Goal: Subscribe to service/newsletter

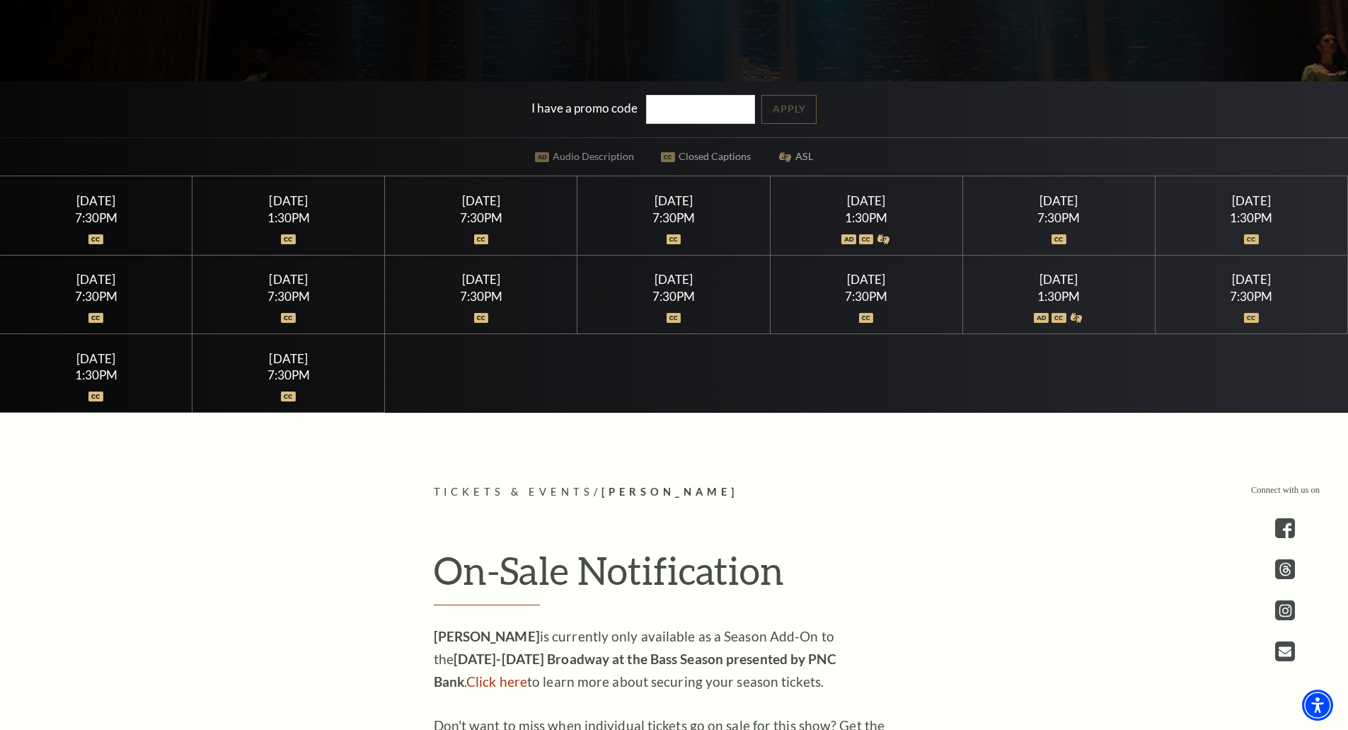
scroll to position [495, 0]
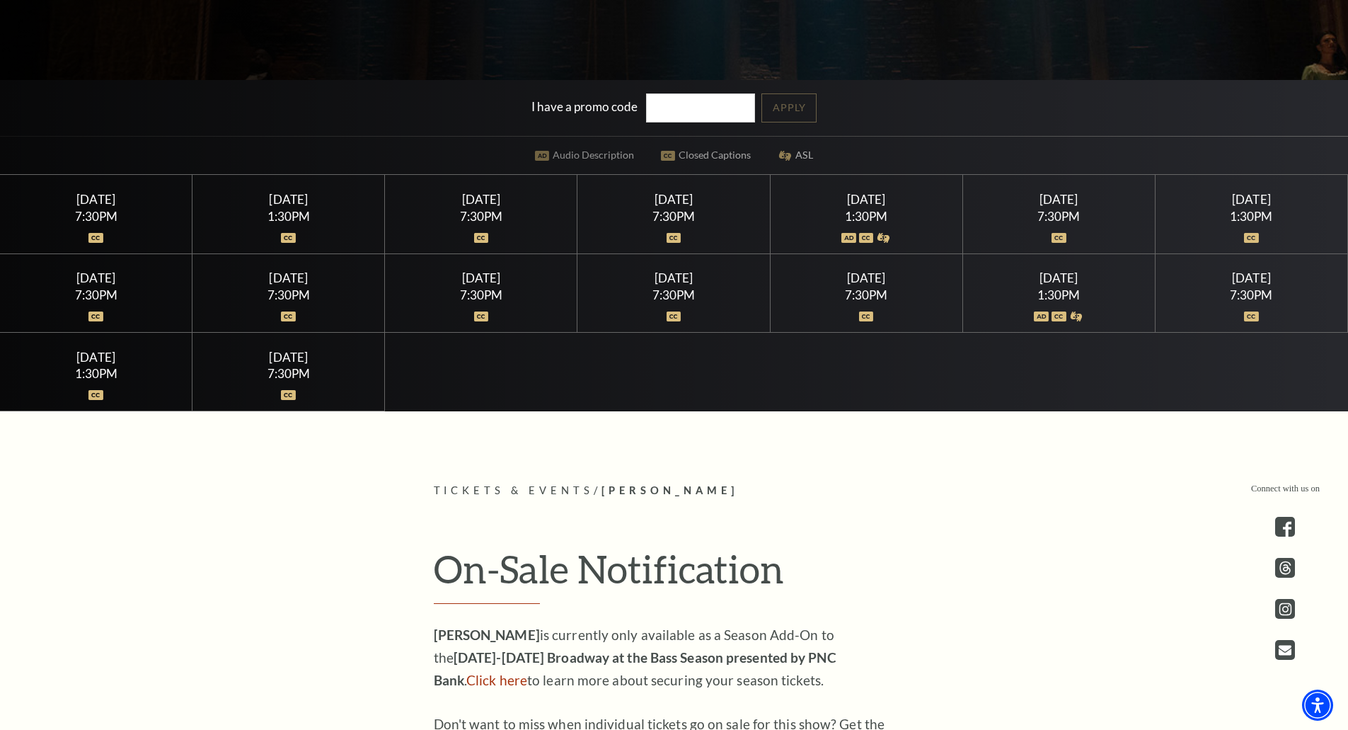
click at [1039, 301] on div "1:30PM" at bounding box center [1058, 295] width 159 height 12
click at [1059, 284] on div "Saturday July 25" at bounding box center [1058, 277] width 159 height 15
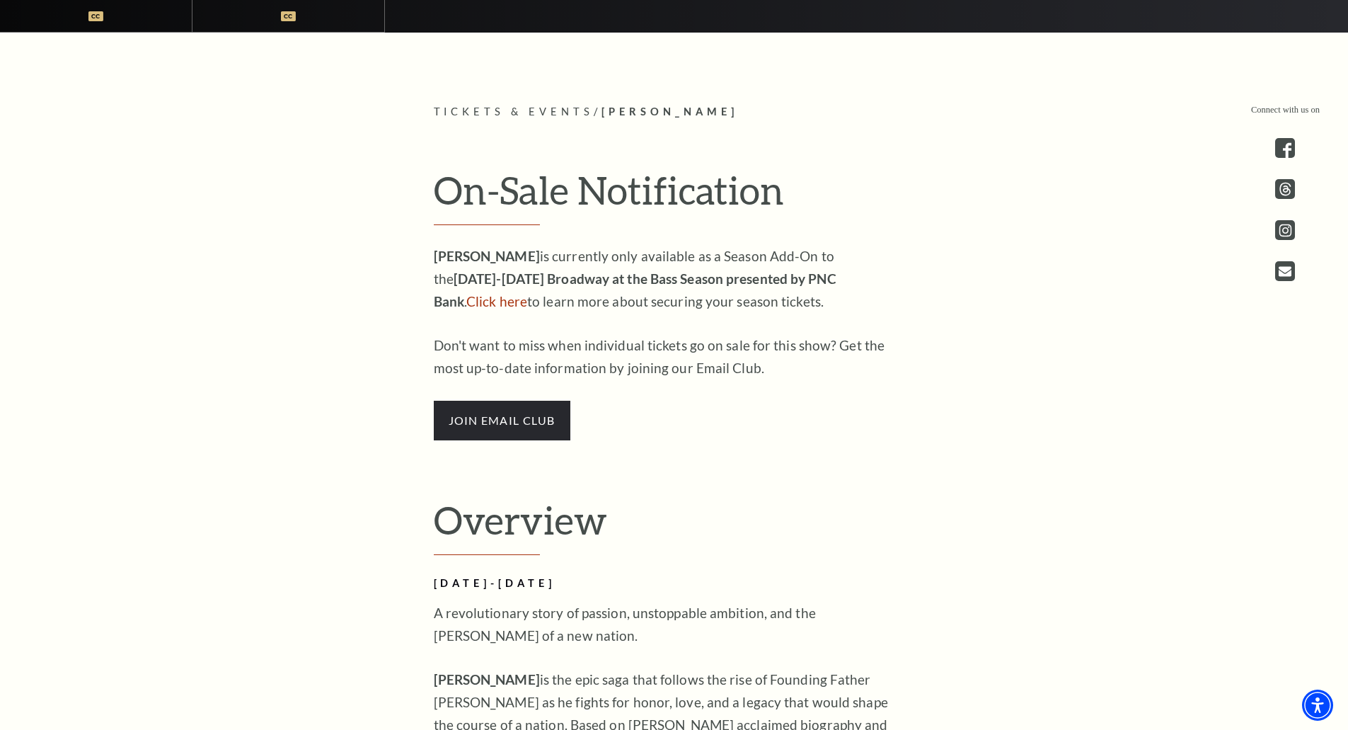
scroll to position [849, 0]
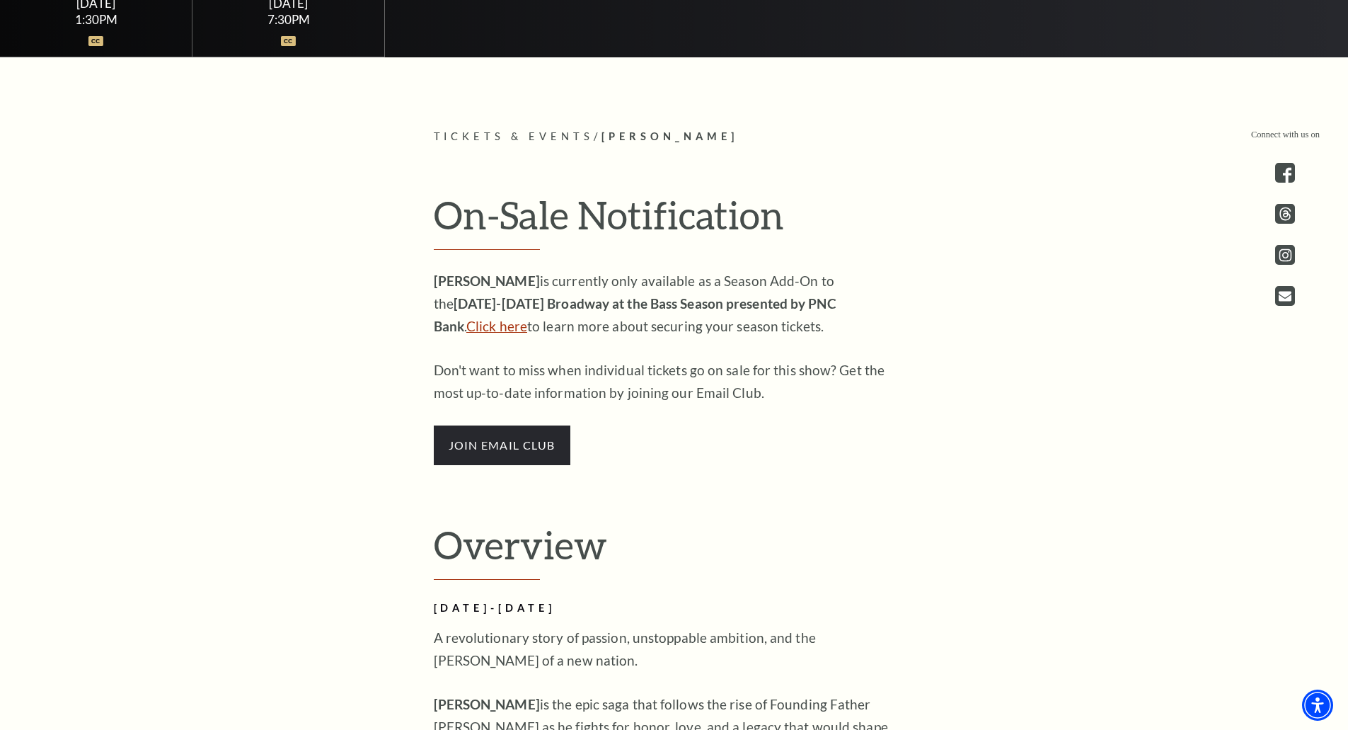
click at [527, 318] on link "Click here" at bounding box center [496, 326] width 61 height 16
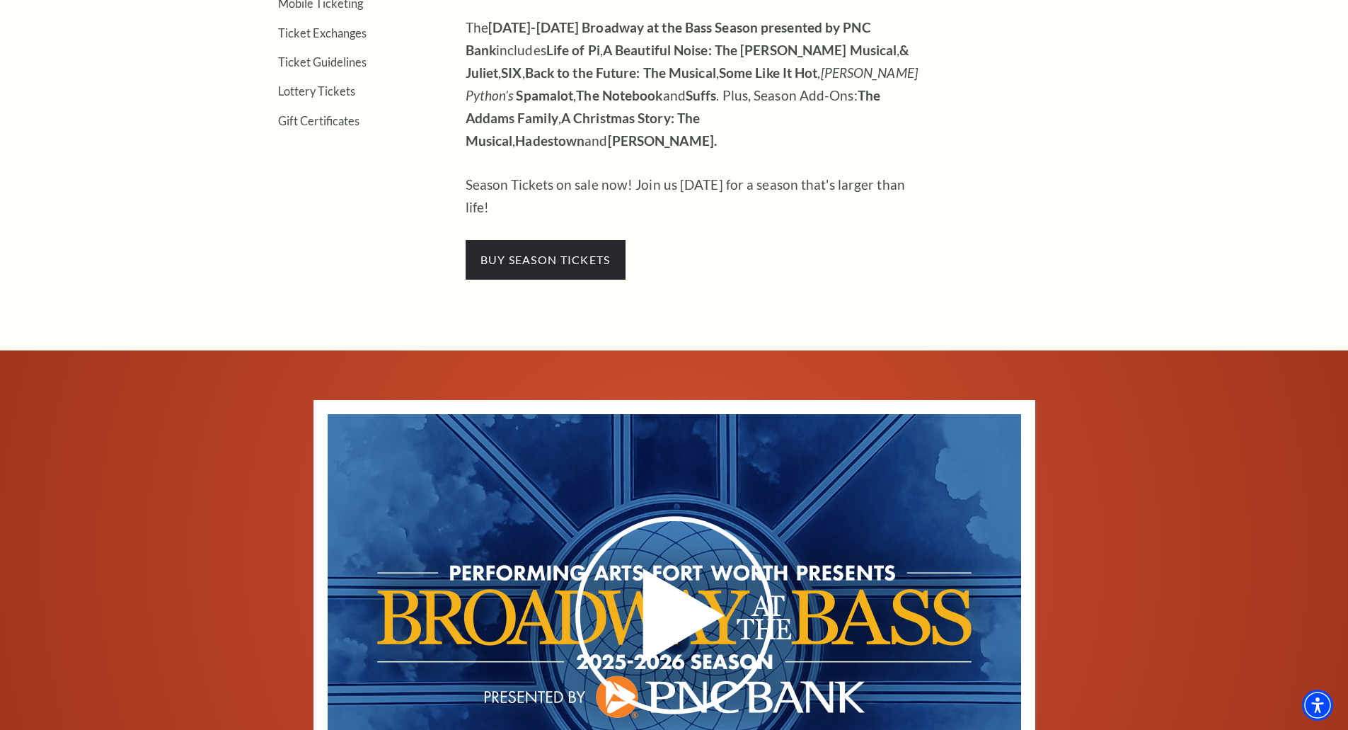
scroll to position [425, 0]
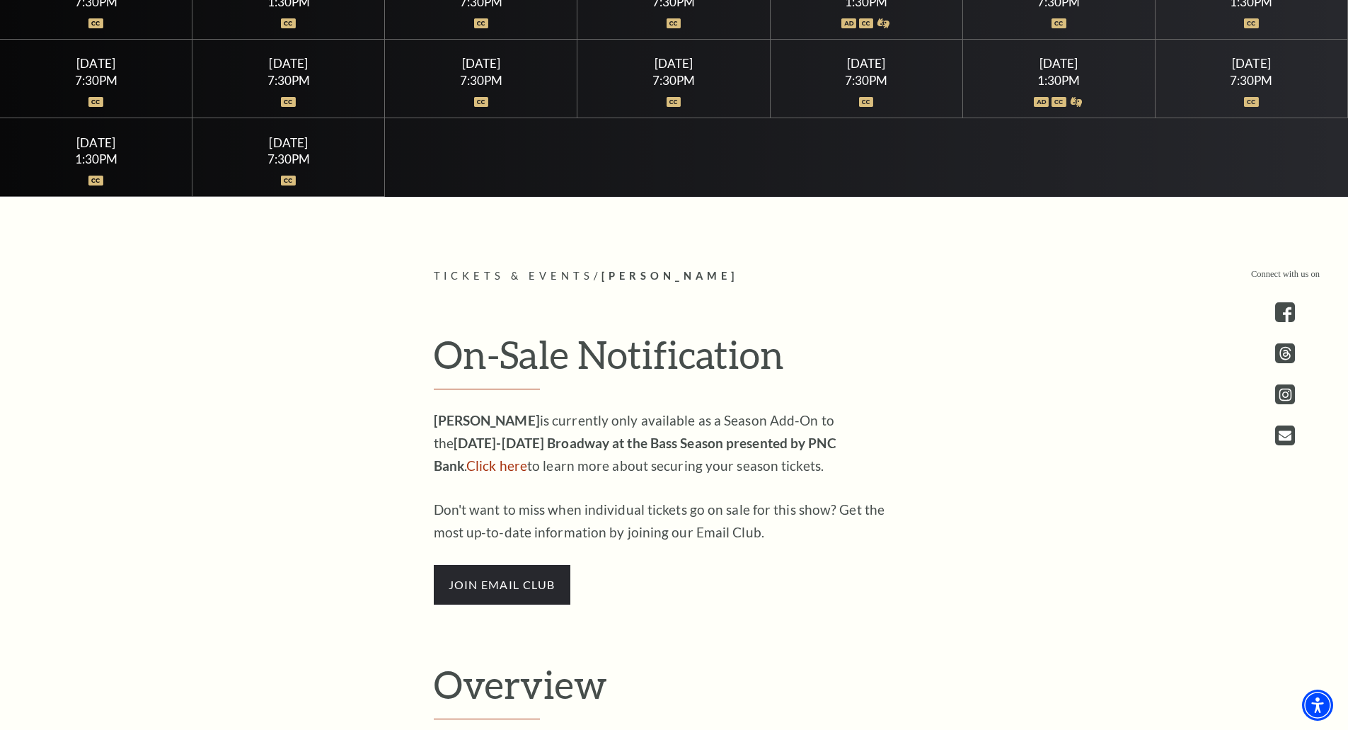
scroll to position [708, 0]
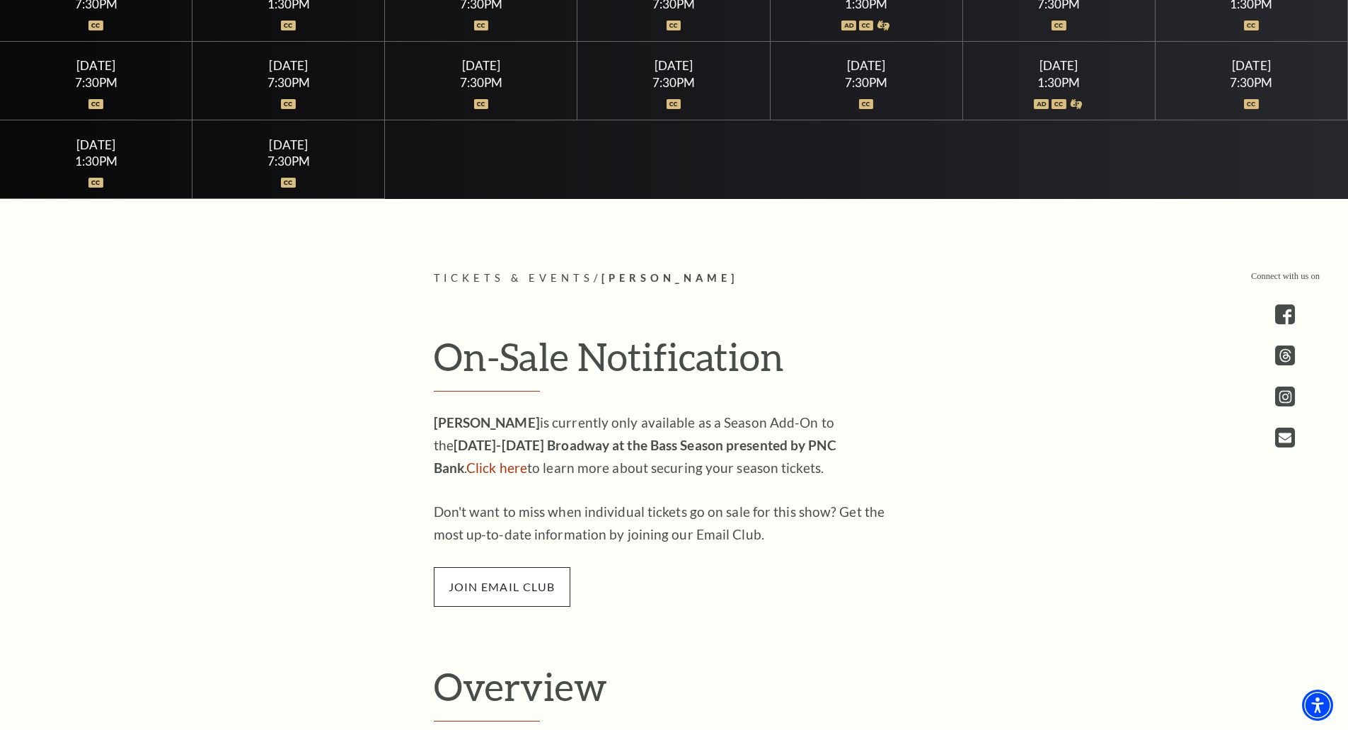
click at [495, 584] on span "join email club" at bounding box center [502, 587] width 137 height 40
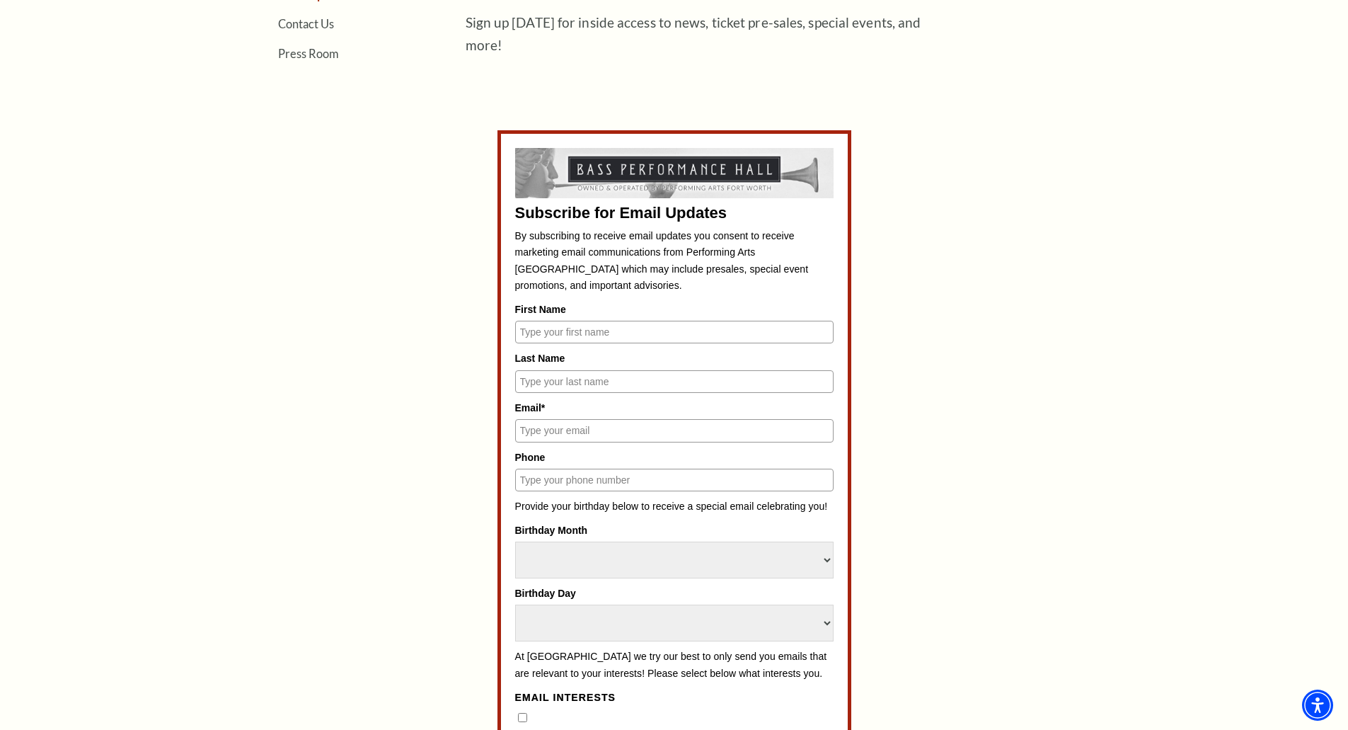
scroll to position [566, 0]
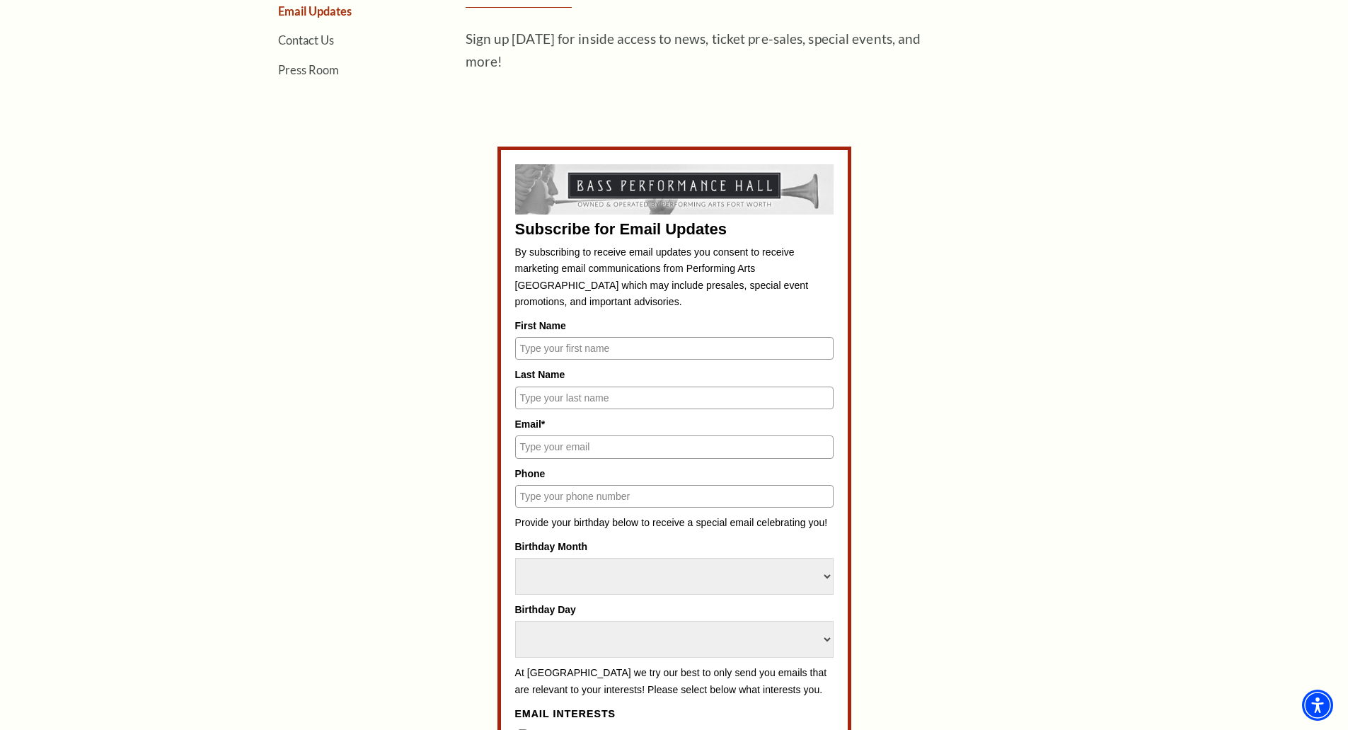
click at [565, 351] on input "First Name" at bounding box center [674, 348] width 318 height 23
type input "Heather"
click at [566, 399] on input "Last Name" at bounding box center [674, 397] width 318 height 23
type input "Garrett"
click at [546, 441] on input "Email*" at bounding box center [674, 446] width 318 height 23
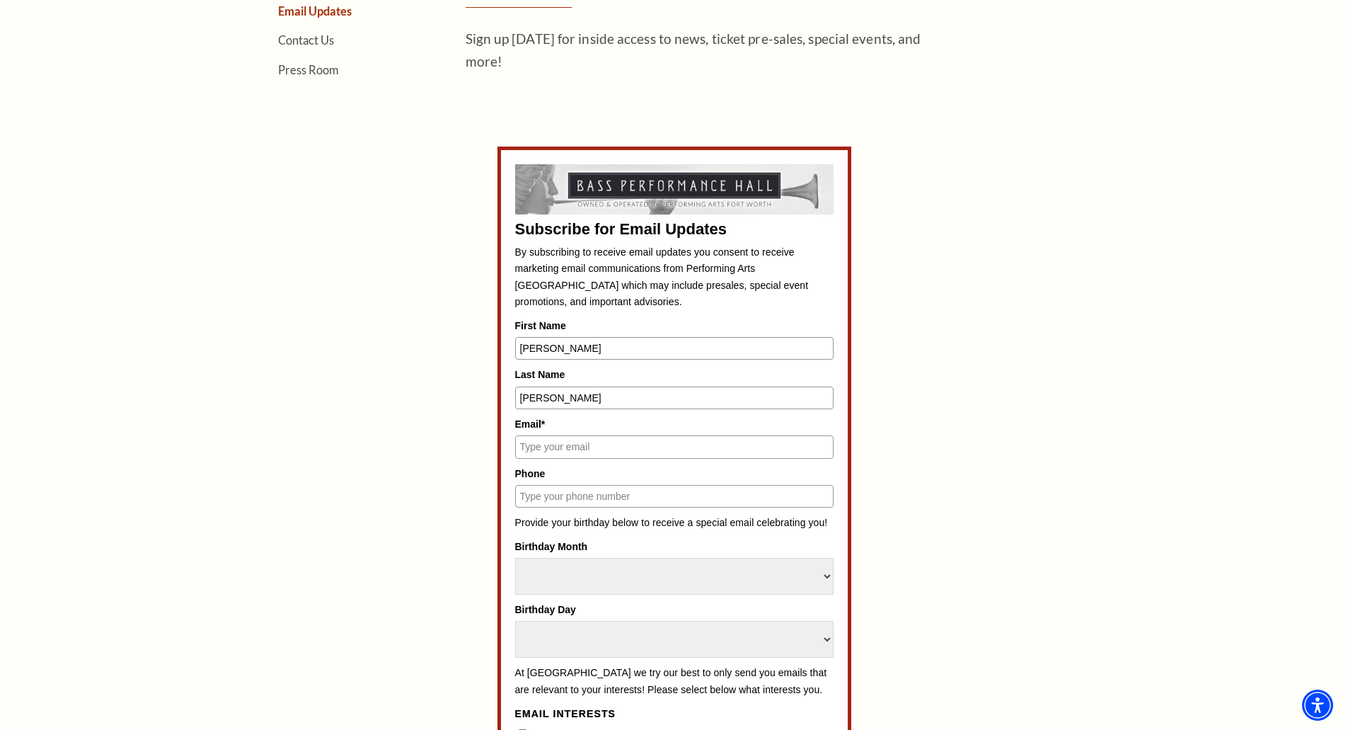
type input "Heathergarrett08@gmail.com"
click at [563, 492] on input "Phone" at bounding box center [674, 496] width 318 height 23
type input "(409) 550-5286"
click at [565, 581] on select "Select Month January February March April May June July August September Octobe…" at bounding box center [674, 576] width 318 height 37
select select "March"
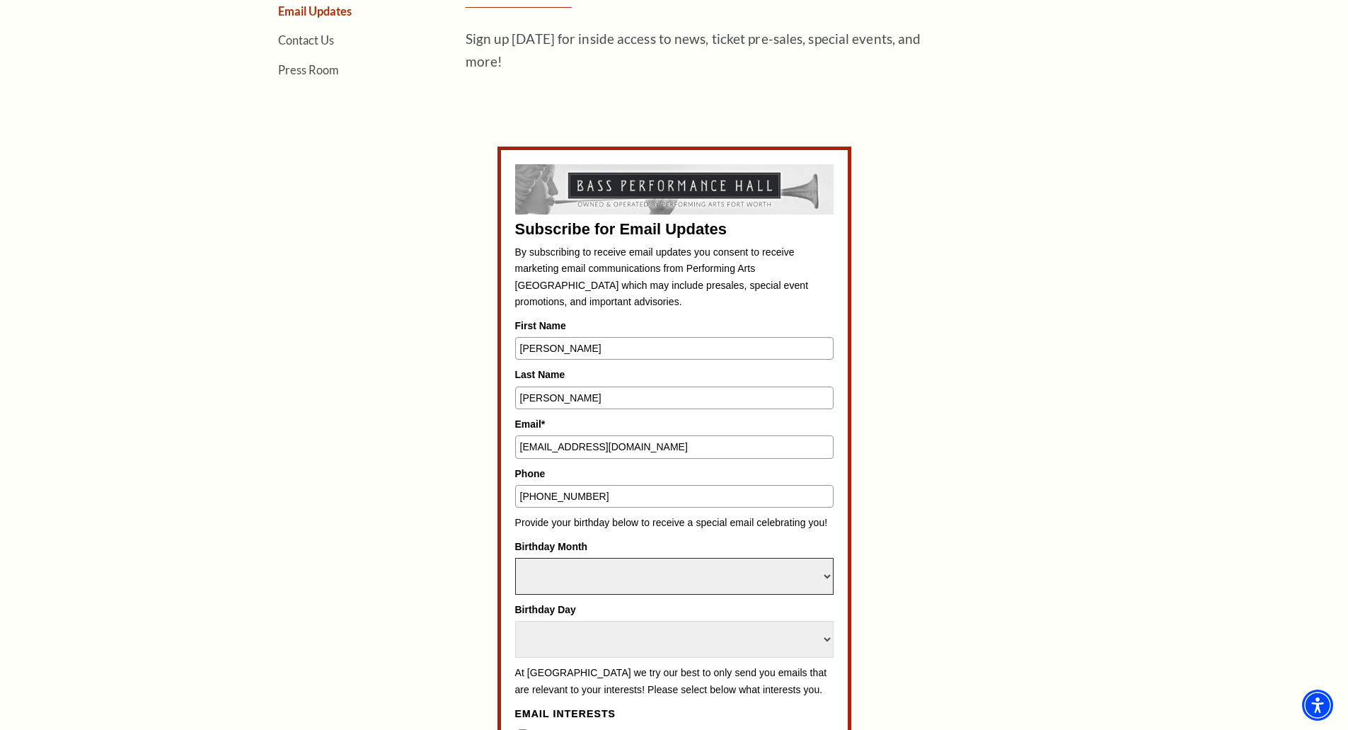
click at [515, 558] on select "Select Month January February March April May June July August September Octobe…" at bounding box center [674, 576] width 318 height 37
click at [559, 628] on select "Select Day 1 2 3 4 5 6 7 8 9 10 11 12 13 14 15 16 17 18 19 20 21 22 23 24 25 26…" at bounding box center [674, 639] width 318 height 37
select select "27"
click at [515, 621] on select "Select Day 1 2 3 4 5 6 7 8 9 10 11 12 13 14 15 16 17 18 19 20 21 22 23 24 25 26…" at bounding box center [674, 639] width 318 height 37
click at [399, 540] on div "Subscribe for Email Updates By subscribing to receive email updates you consent…" at bounding box center [674, 732] width 658 height 1173
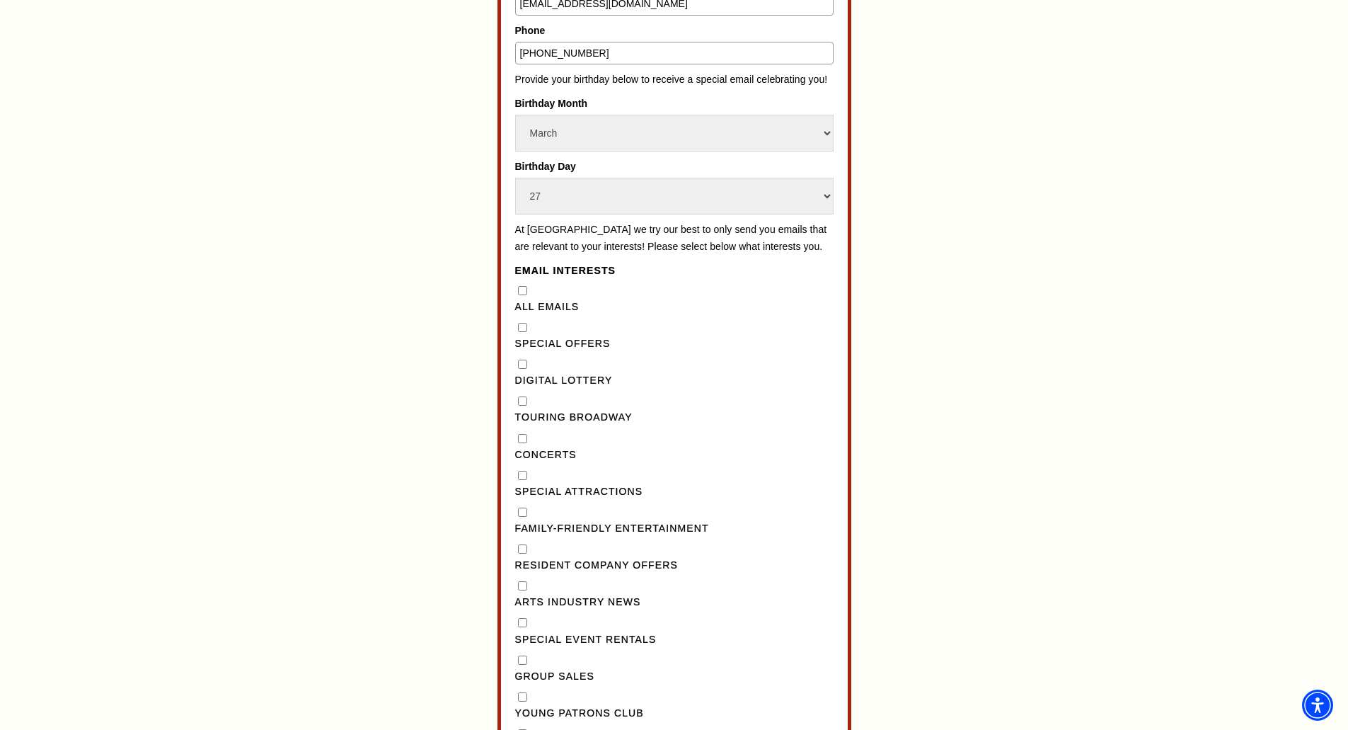
scroll to position [991, 0]
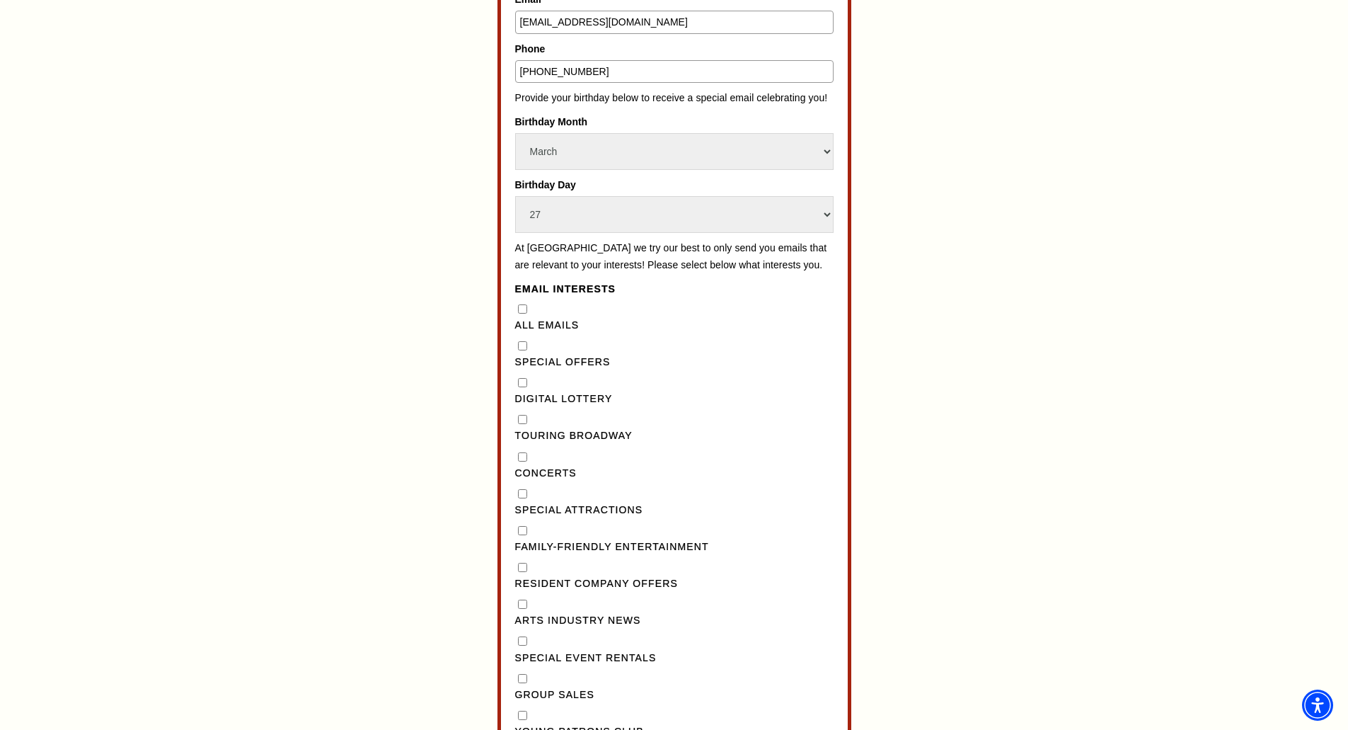
click at [522, 314] on Emails"] "All Emails" at bounding box center [522, 308] width 9 height 9
checkbox Emails"] "true"
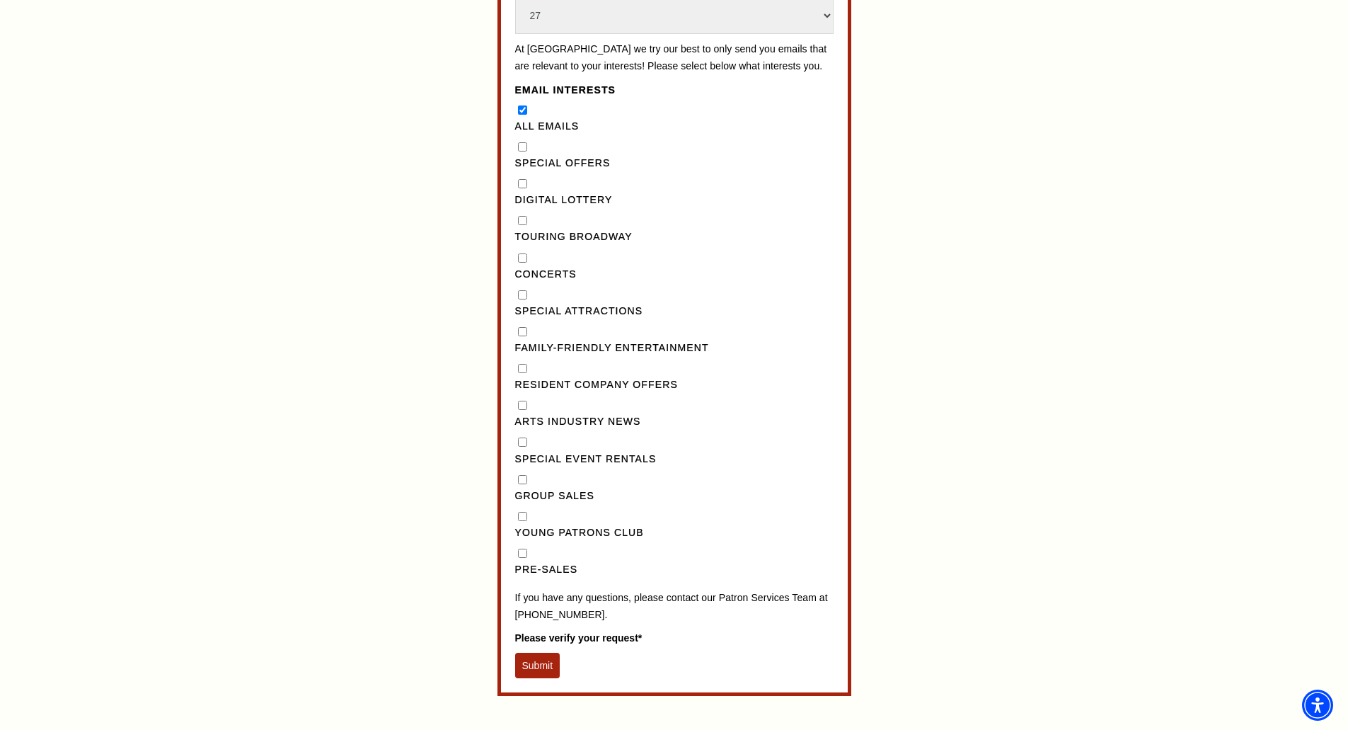
scroll to position [1203, 0]
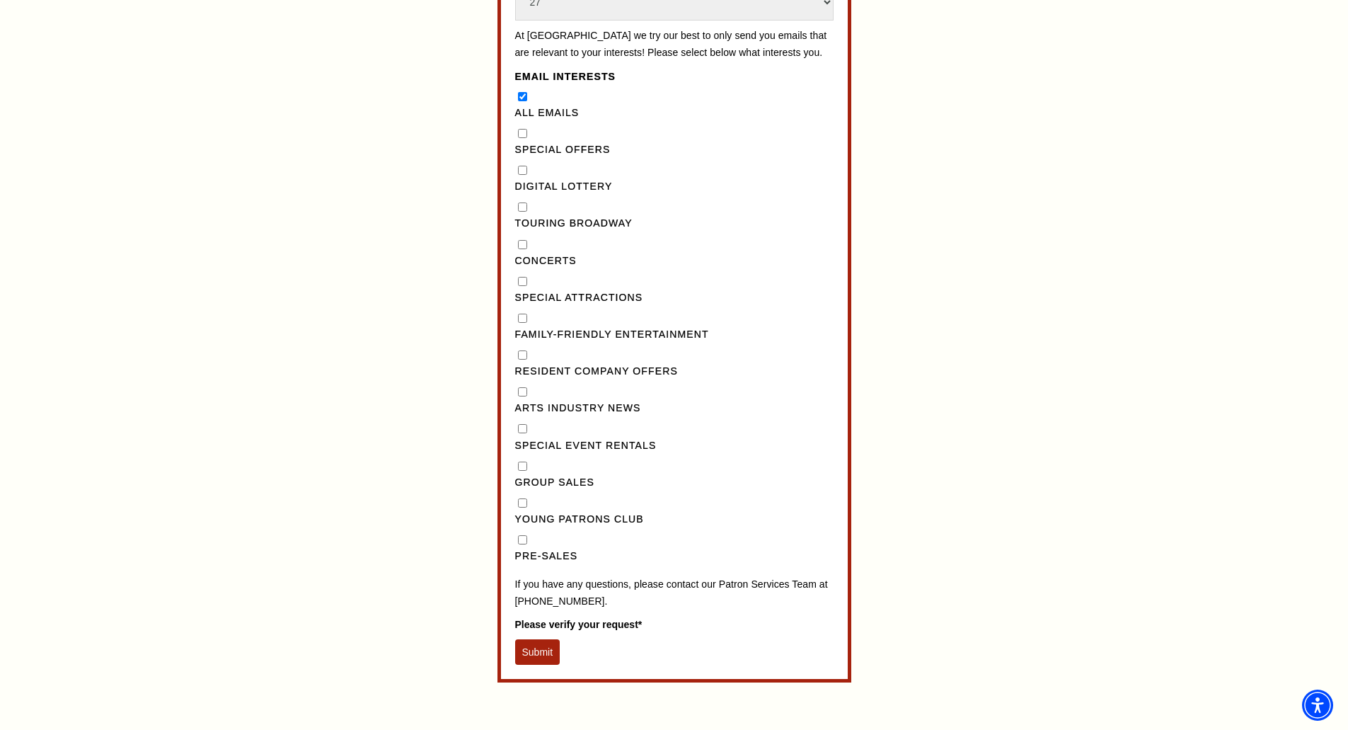
drag, startPoint x: 524, startPoint y: 147, endPoint x: 523, endPoint y: 171, distance: 23.4
click at [524, 138] on "] "Special Offers" at bounding box center [522, 133] width 9 height 9
checkbox "] "true"
click at [519, 175] on Lottery"] "Digital Lottery" at bounding box center [522, 170] width 9 height 9
checkbox Lottery"] "true"
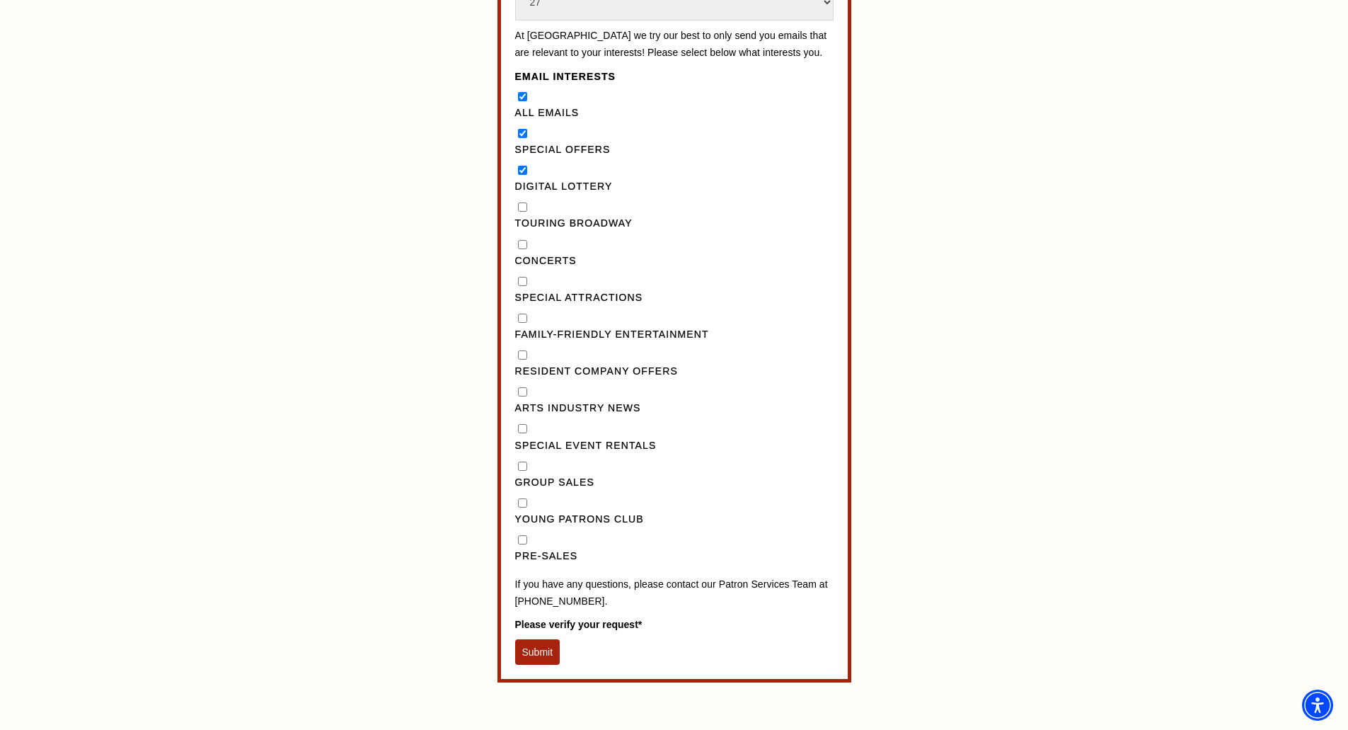
drag, startPoint x: 525, startPoint y: 219, endPoint x: 522, endPoint y: 252, distance: 33.4
click at [525, 219] on div "Touring Broadway" at bounding box center [674, 216] width 318 height 33
click at [524, 231] on div "Touring Broadway" at bounding box center [674, 216] width 318 height 33
click at [522, 249] on input "Concerts" at bounding box center [522, 244] width 9 height 9
checkbox input "true"
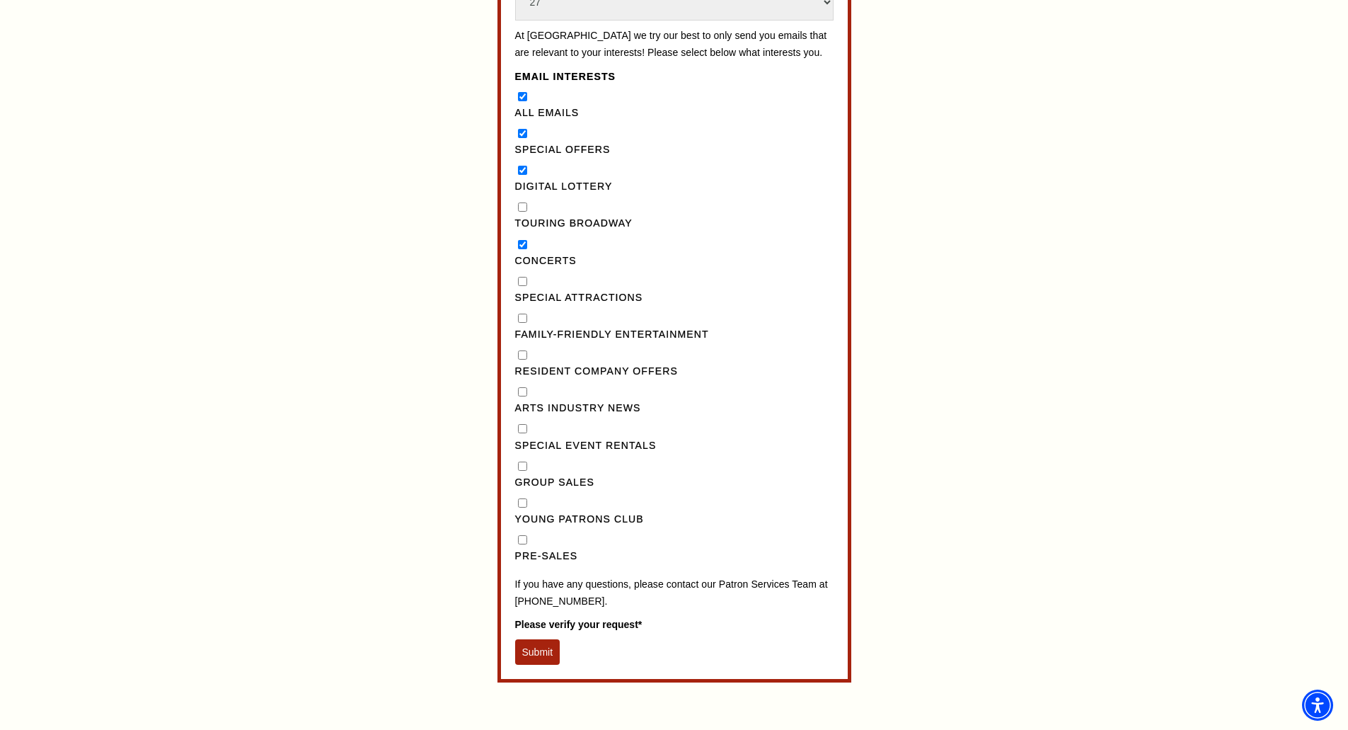
click at [522, 212] on Broadway"] "Touring Broadway" at bounding box center [522, 206] width 9 height 9
checkbox Broadway"] "true"
click at [523, 286] on Attractions"] "Special Attractions" at bounding box center [522, 281] width 9 height 9
checkbox Attractions"] "true"
click at [522, 323] on Entertainment"] "Family-Friendly Entertainment" at bounding box center [522, 318] width 9 height 9
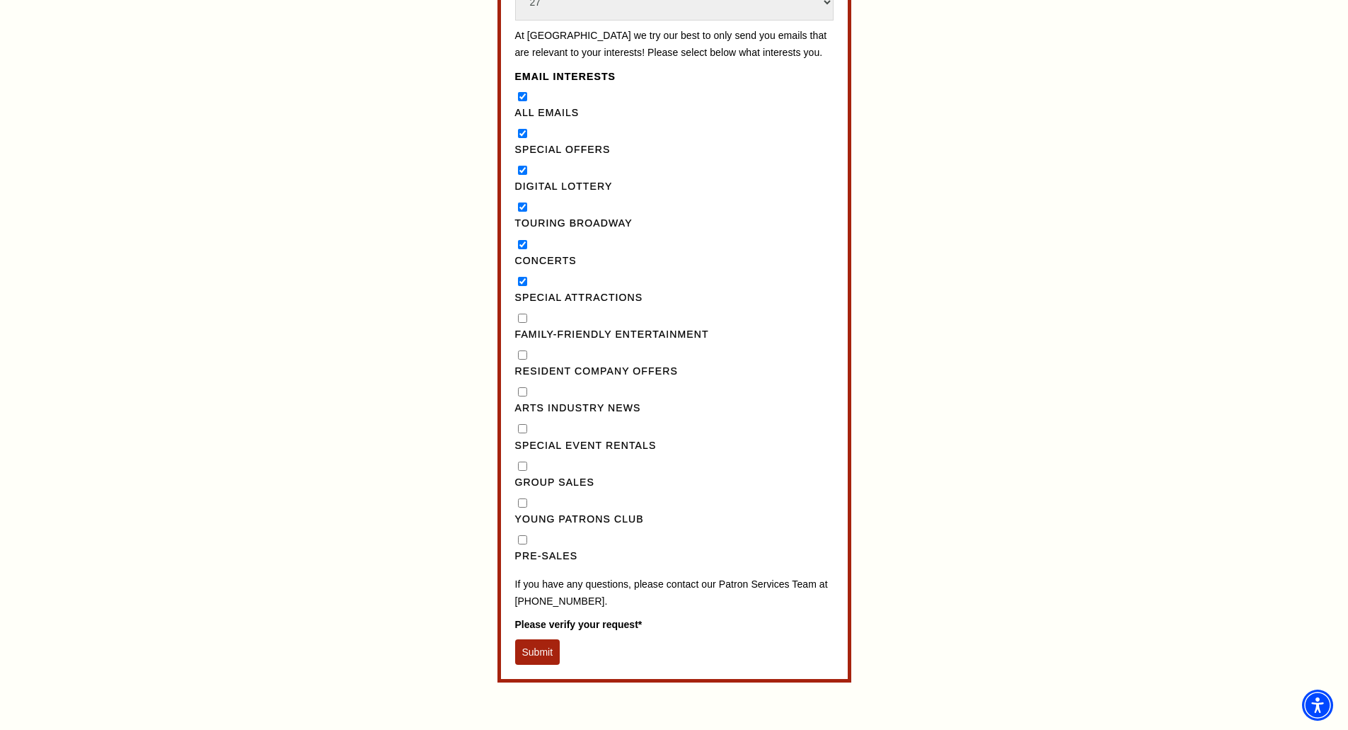
checkbox Entertainment"] "true"
click at [520, 359] on Offers"] "Resident Company Offers" at bounding box center [522, 354] width 9 height 9
checkbox Offers"] "true"
click at [523, 396] on News"] "Arts Industry News" at bounding box center [522, 391] width 9 height 9
checkbox News"] "true"
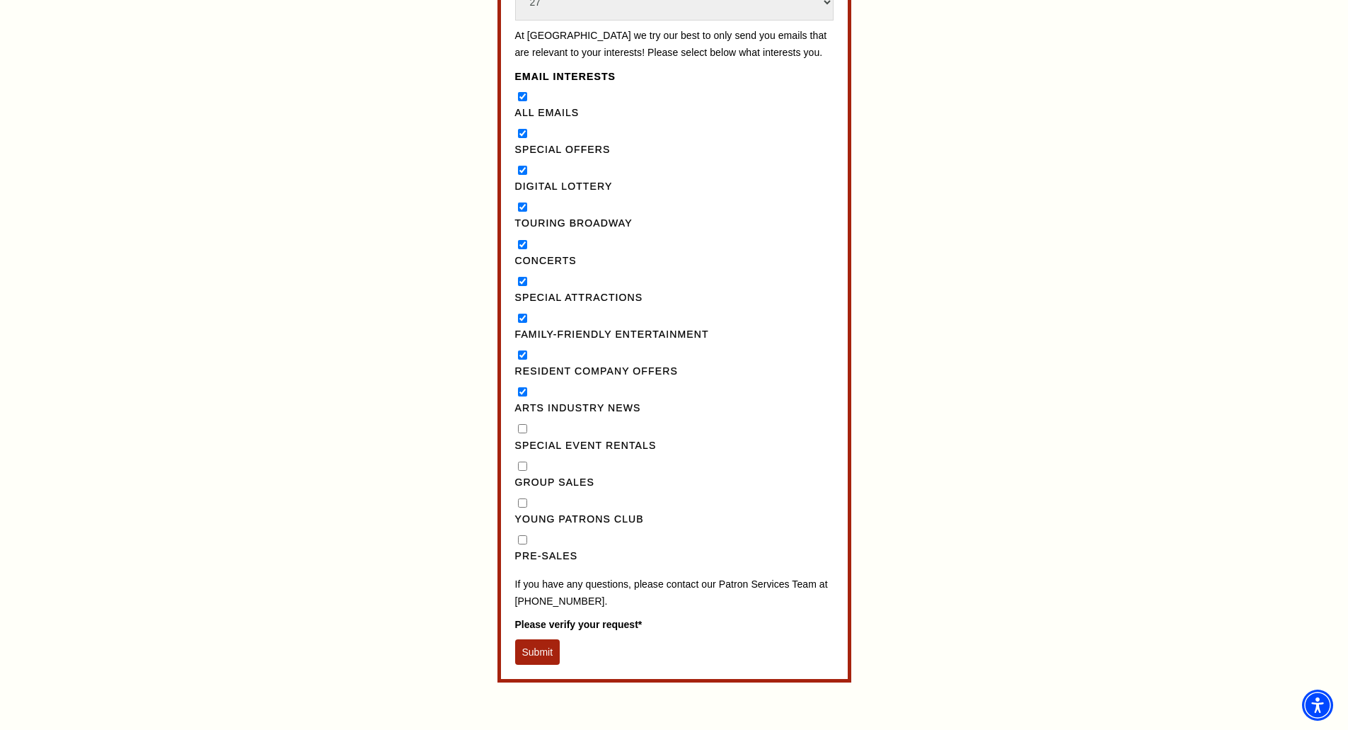
click at [520, 433] on Rentals"] "Special Event Rentals" at bounding box center [522, 428] width 9 height 9
checkbox Rentals"] "true"
click at [522, 471] on Sales"] "Group Sales" at bounding box center [522, 465] width 9 height 9
checkbox Sales"] "true"
click at [526, 527] on div "Young Patrons Club" at bounding box center [674, 511] width 318 height 33
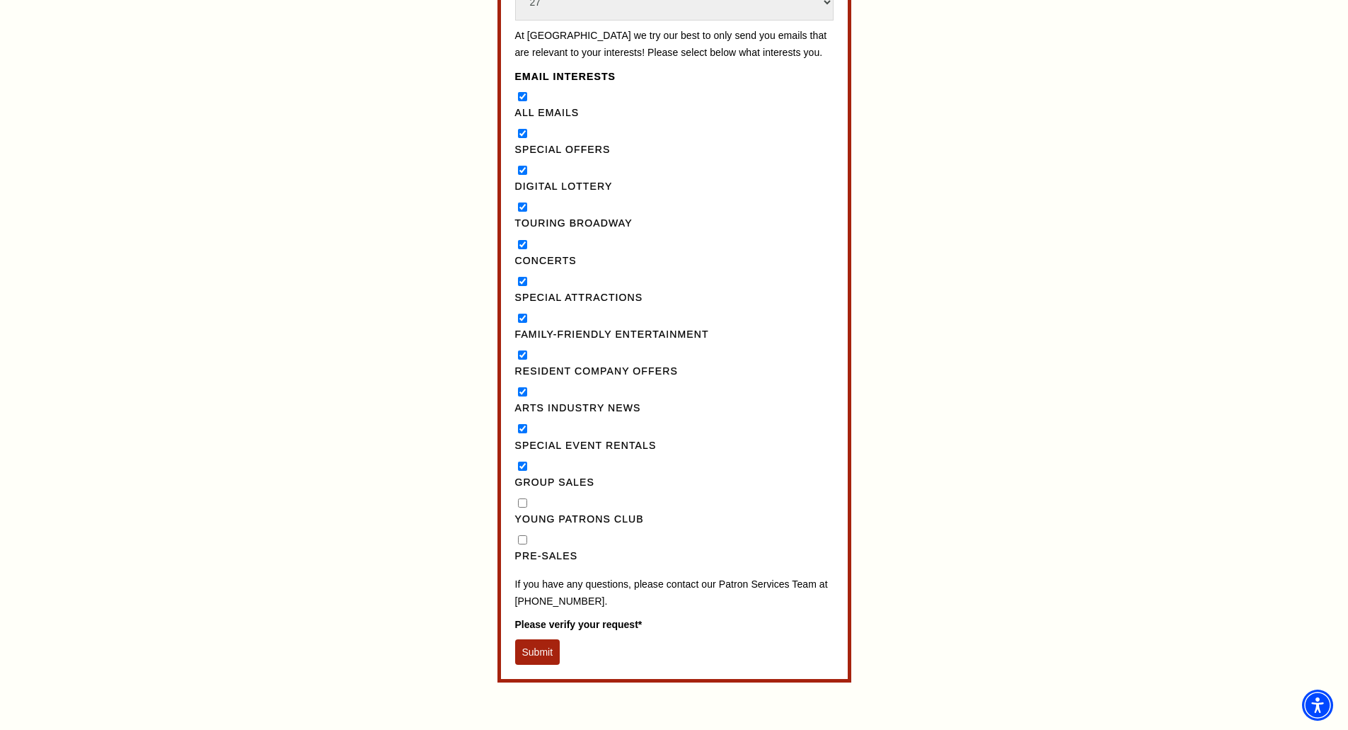
click at [524, 544] on input "Pre-Sales" at bounding box center [522, 539] width 9 height 9
checkbox input "true"
click at [524, 507] on Club"] "Young Patrons Club" at bounding box center [522, 502] width 9 height 9
checkbox Club"] "true"
click at [536, 662] on button "Submit" at bounding box center [537, 651] width 45 height 25
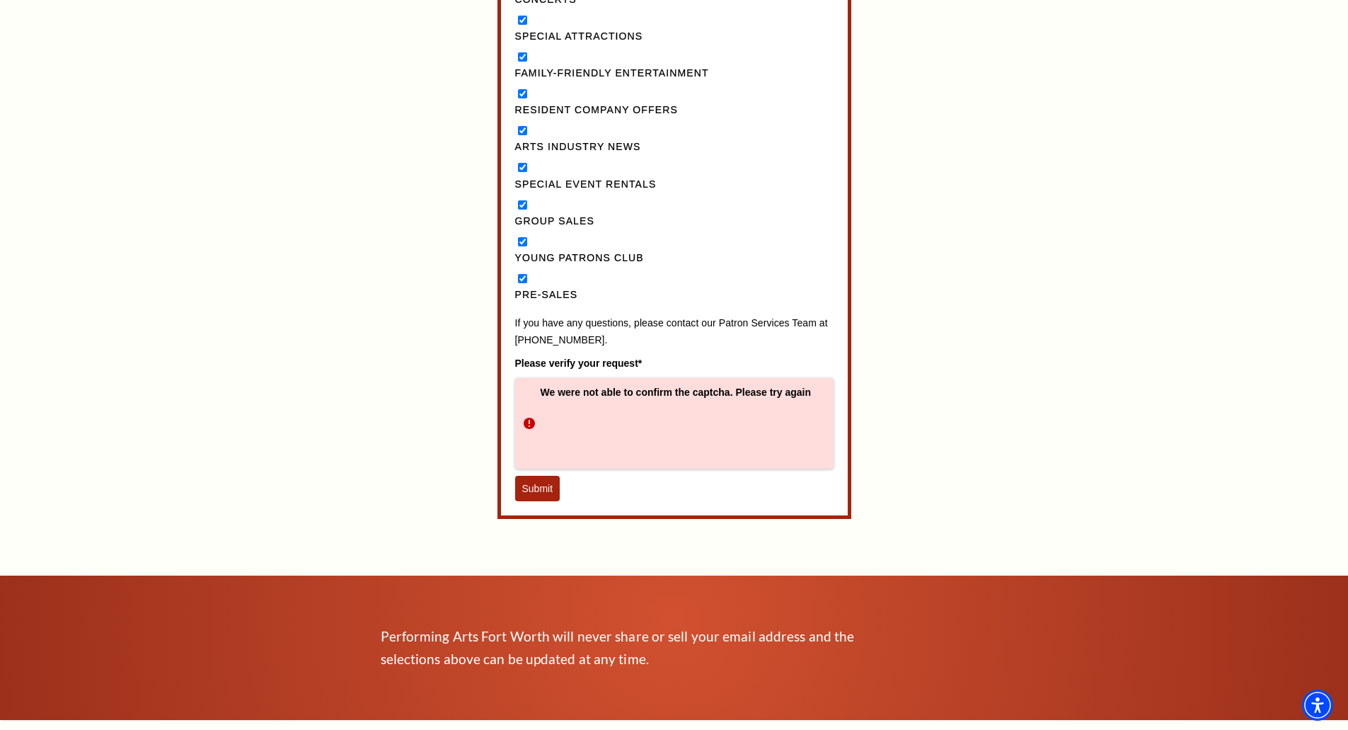
scroll to position [1486, 0]
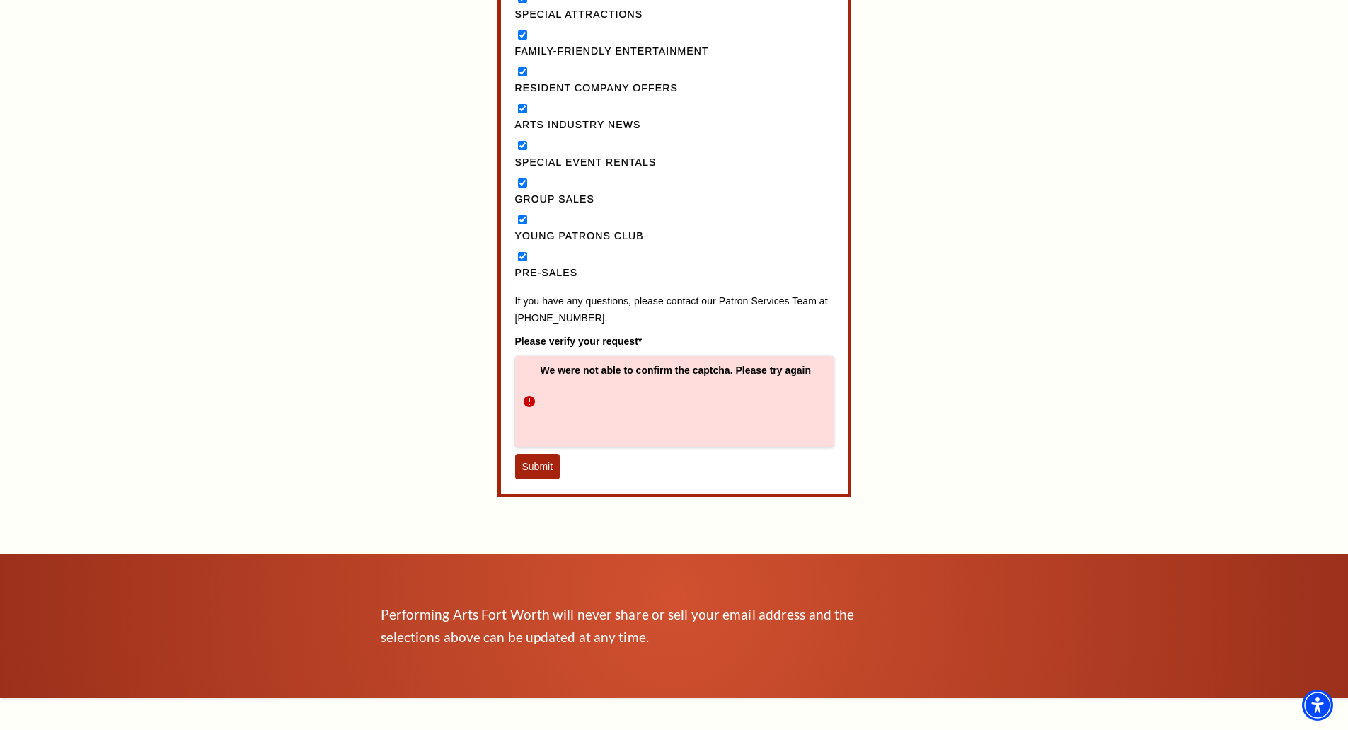
click at [541, 479] on button "Submit" at bounding box center [537, 466] width 45 height 25
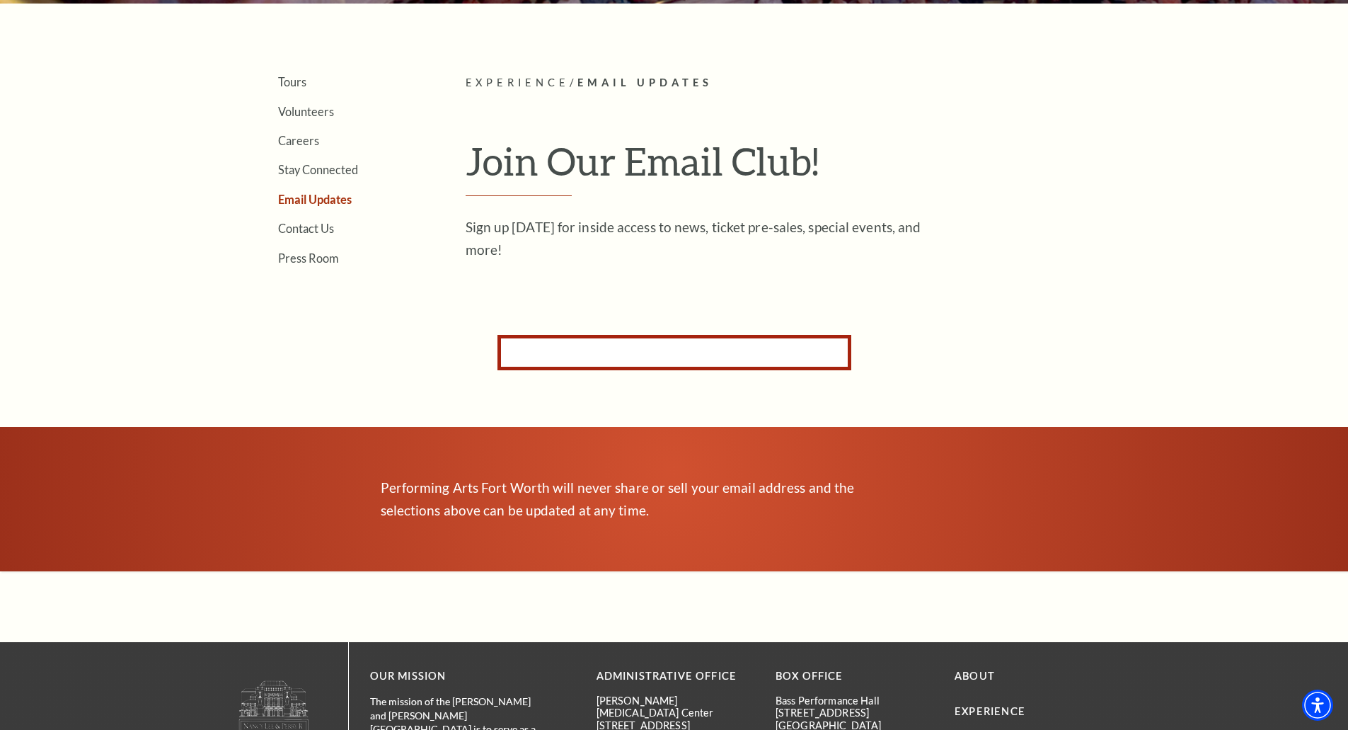
scroll to position [369, 0]
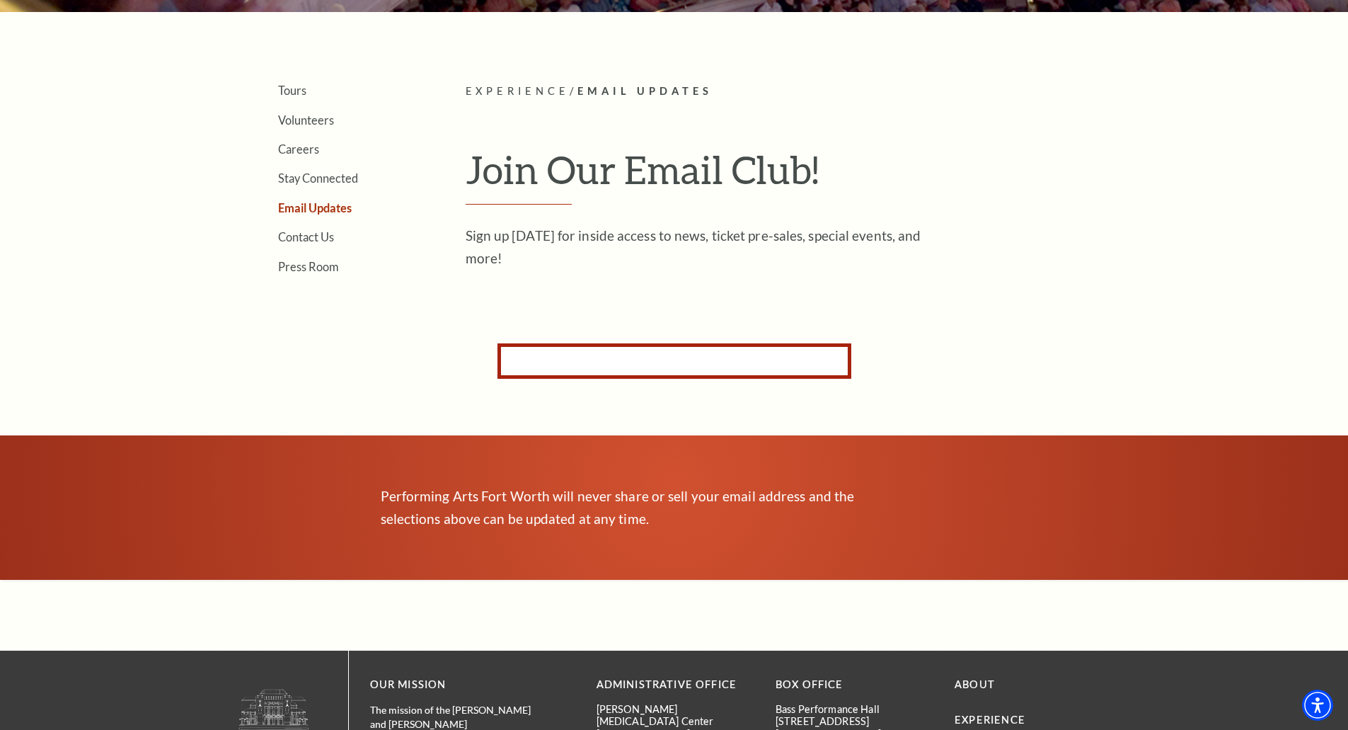
click at [560, 343] on form "Subscribe for Email Updates By subscribing to receive email updates you consent…" at bounding box center [674, 360] width 354 height 35
click at [551, 343] on form "Subscribe for Email Updates By subscribing to receive email updates you consent…" at bounding box center [674, 360] width 354 height 35
click at [542, 360] on form "Subscribe for Email Updates By subscribing to receive email updates you consent…" at bounding box center [674, 360] width 354 height 35
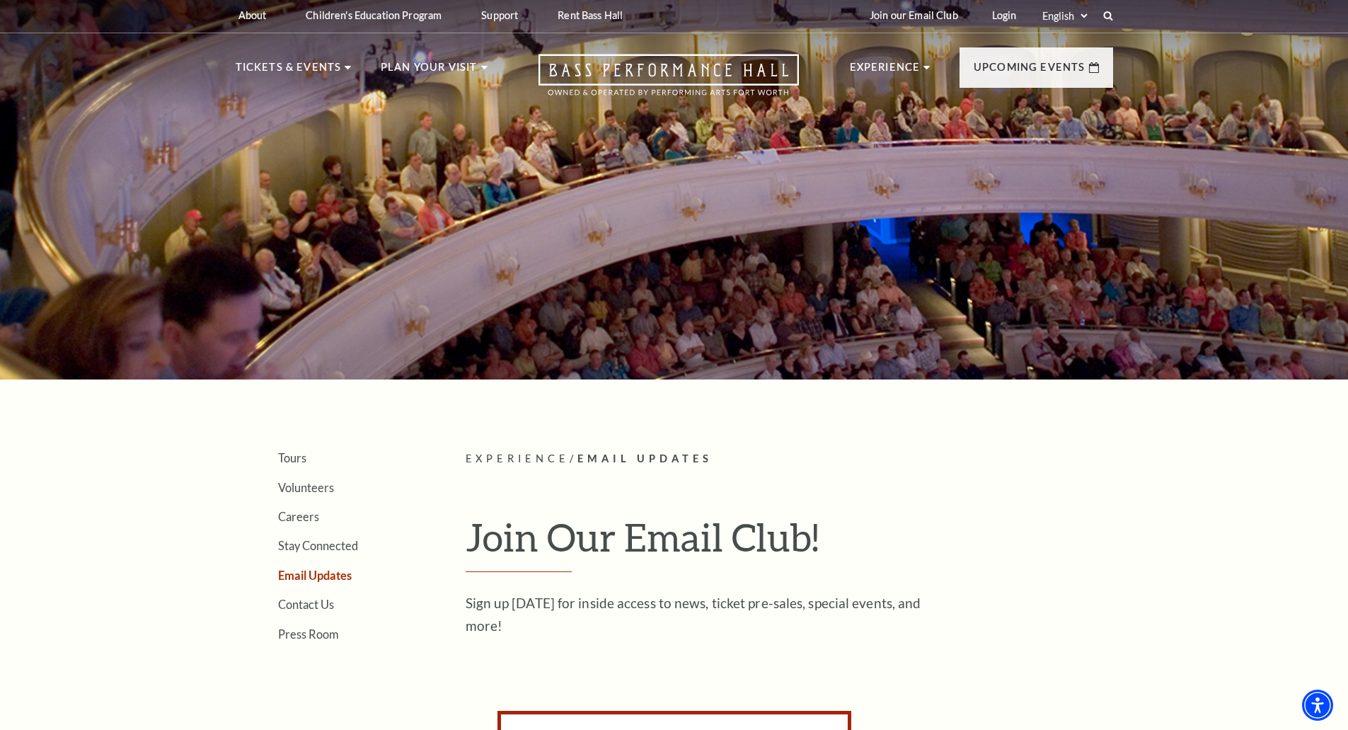
scroll to position [0, 0]
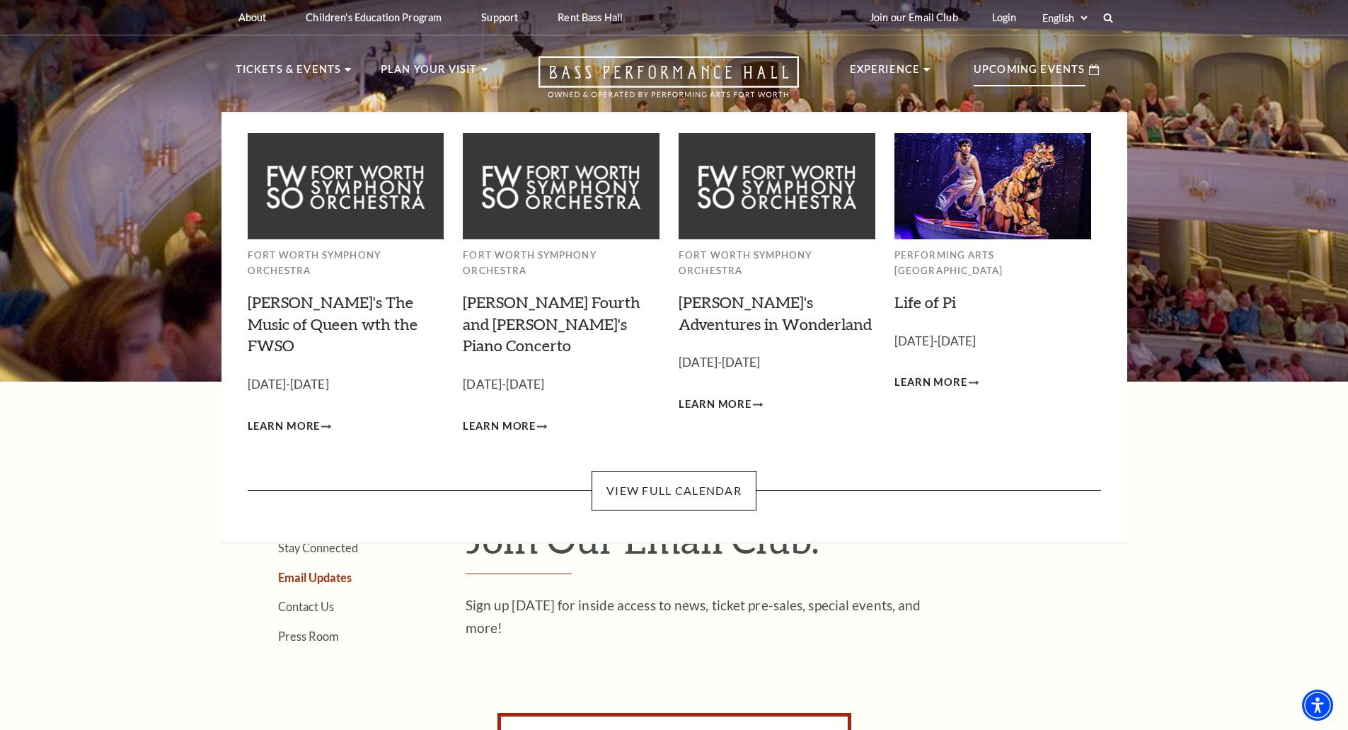
click at [994, 69] on p "Upcoming Events" at bounding box center [1030, 73] width 112 height 25
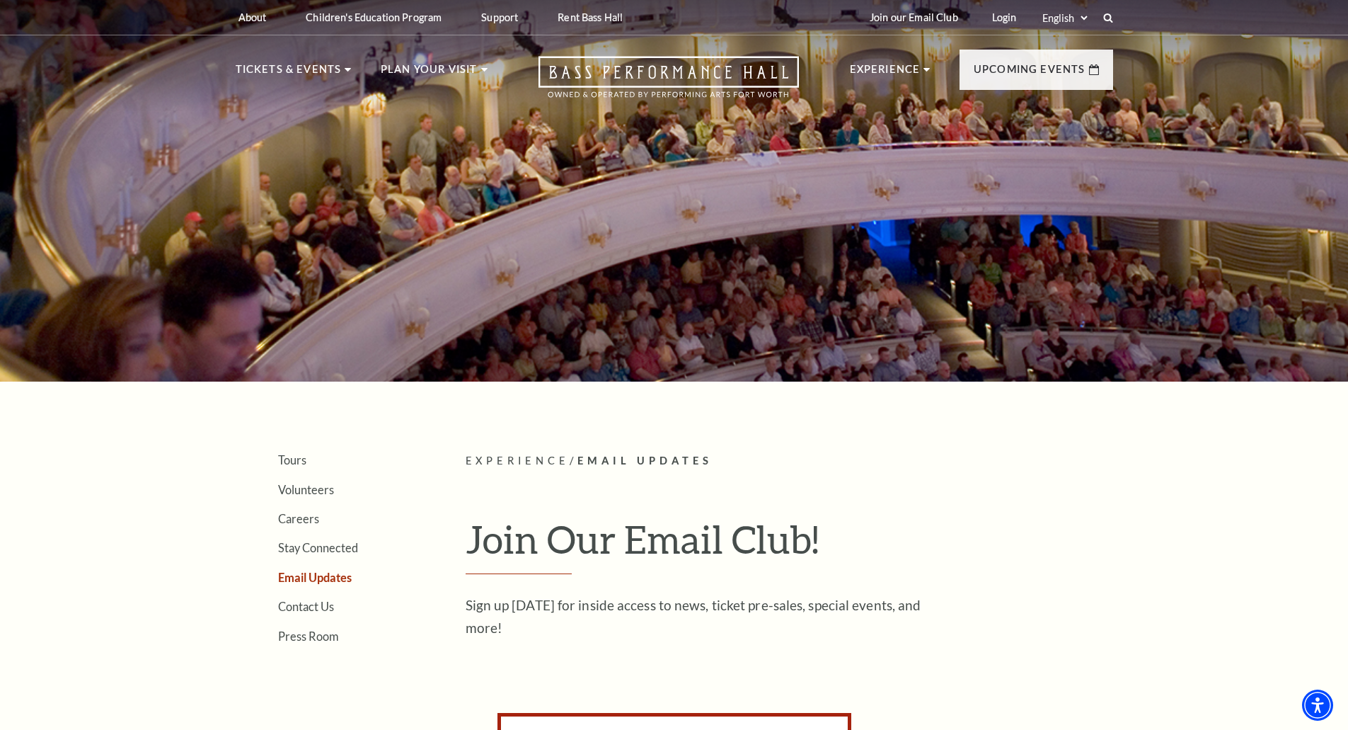
click at [152, 476] on div "Search Tours Volunteers Careers Stay Connected Email Updates Contact Us Press R…" at bounding box center [674, 687] width 1348 height 1391
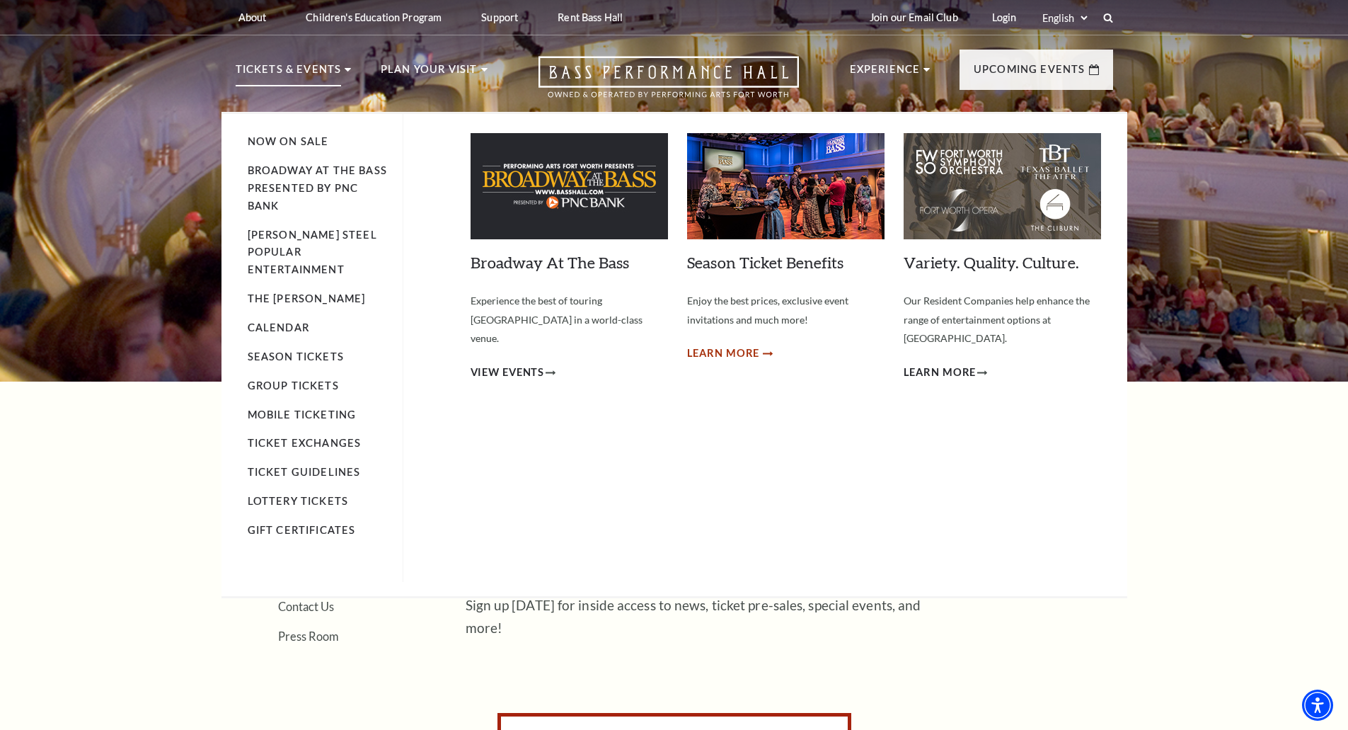
click at [730, 356] on span "Learn More" at bounding box center [723, 354] width 73 height 18
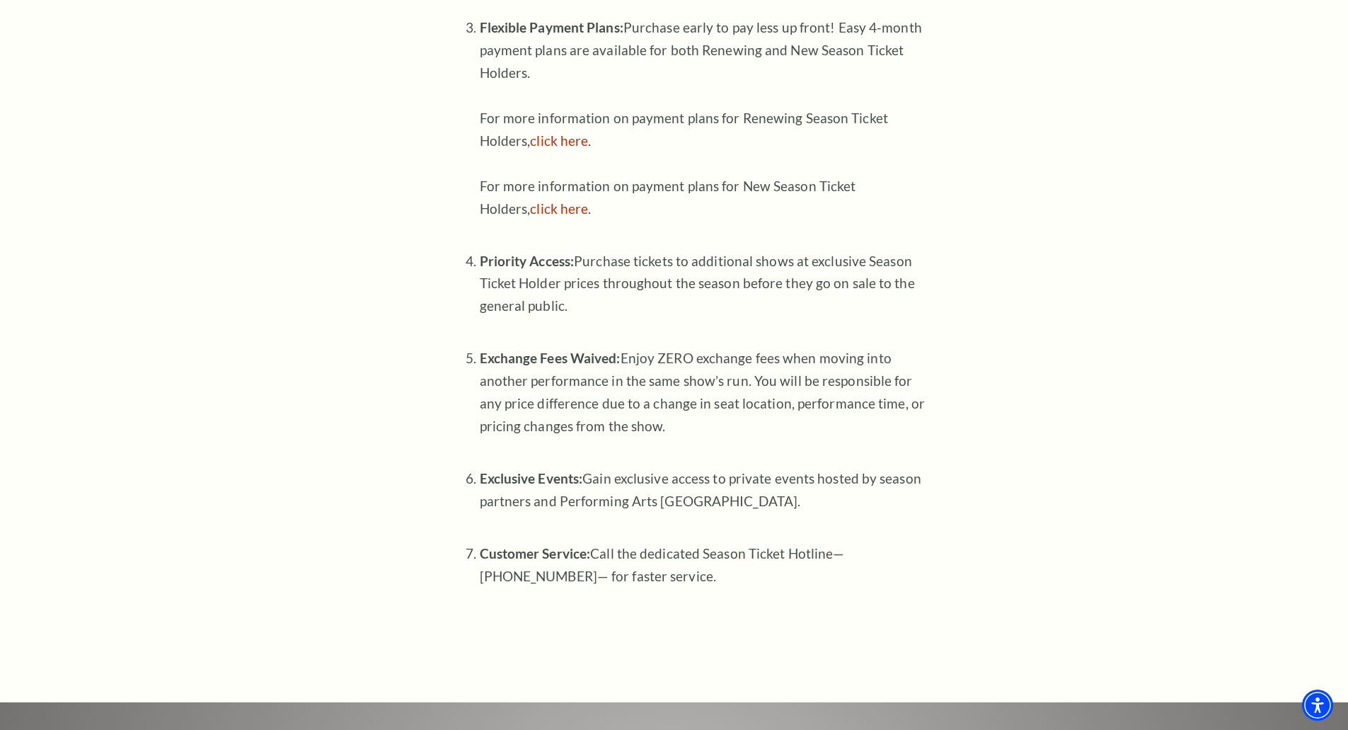
scroll to position [875, 0]
